Goal: Information Seeking & Learning: Learn about a topic

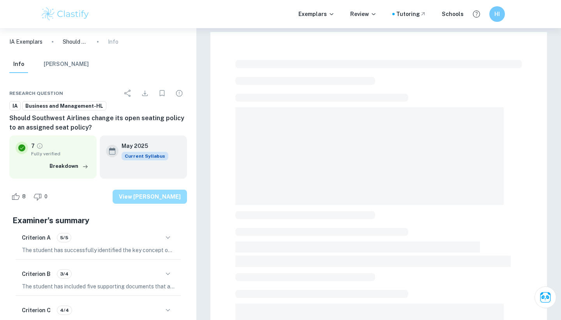
click at [177, 197] on button "View [PERSON_NAME]" at bounding box center [150, 196] width 74 height 14
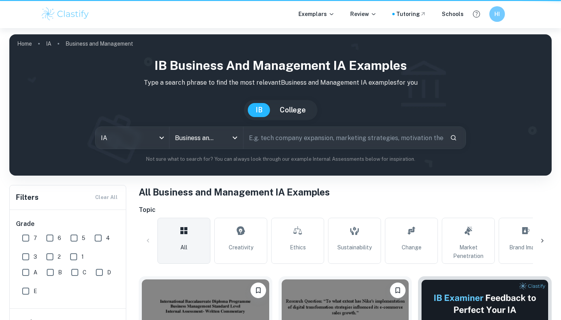
scroll to position [179, 0]
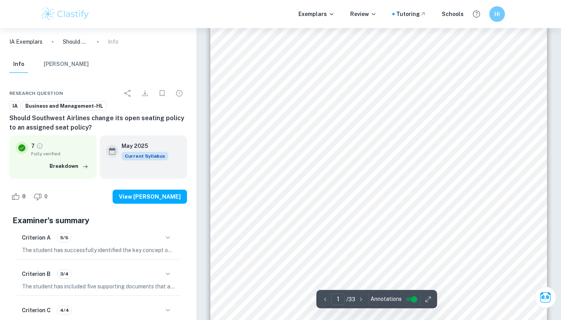
scroll to position [133, 0]
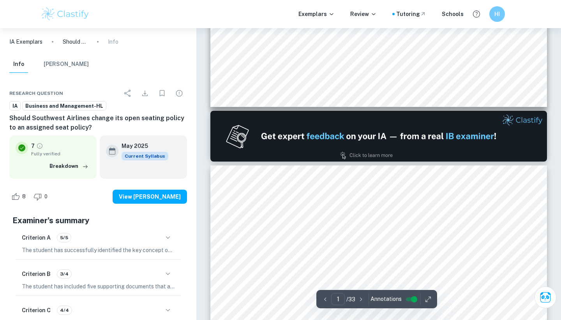
type input "2"
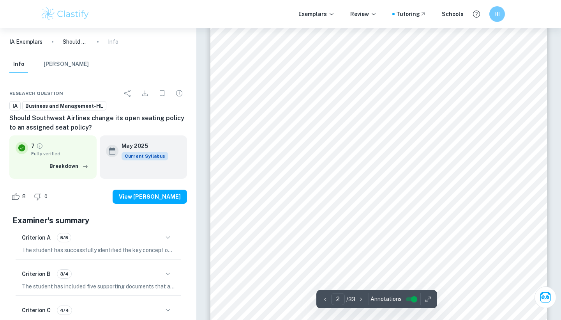
scroll to position [537, 0]
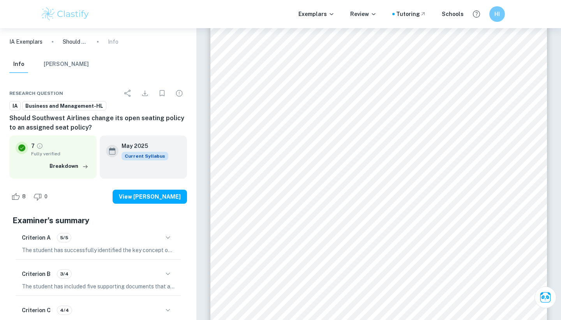
click at [288, 152] on div "ii Table of Contents 1. Introduction 1 1.1 Background 1 1.2 Methodology 2 2. An…" at bounding box center [378, 211] width 337 height 436
